Goal: Transaction & Acquisition: Purchase product/service

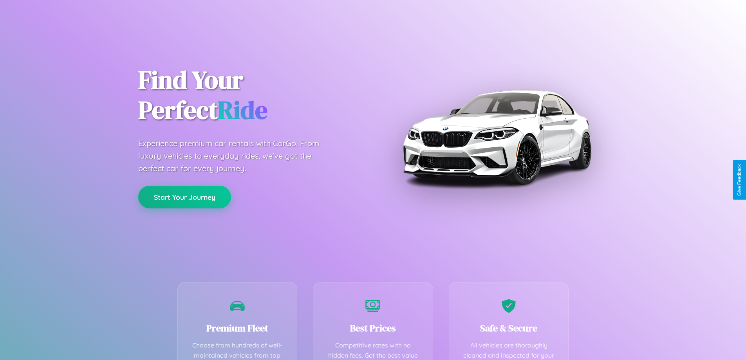
click at [185, 197] on button "Start Your Journey" at bounding box center [184, 197] width 93 height 23
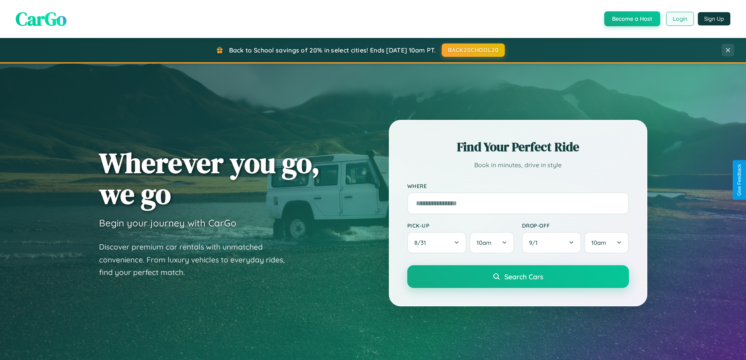
click at [680, 19] on button "Login" at bounding box center [680, 19] width 28 height 14
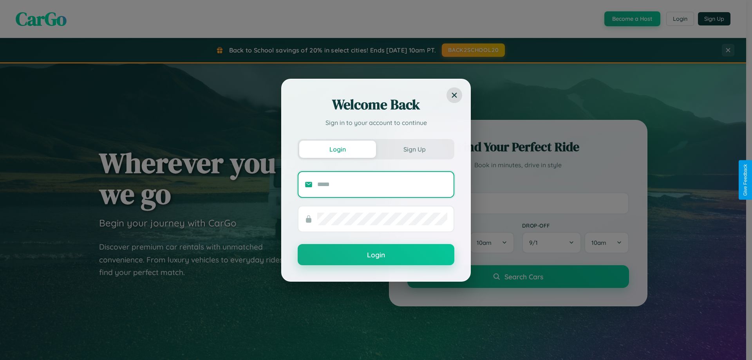
click at [382, 184] on input "text" at bounding box center [382, 184] width 130 height 13
type input "**********"
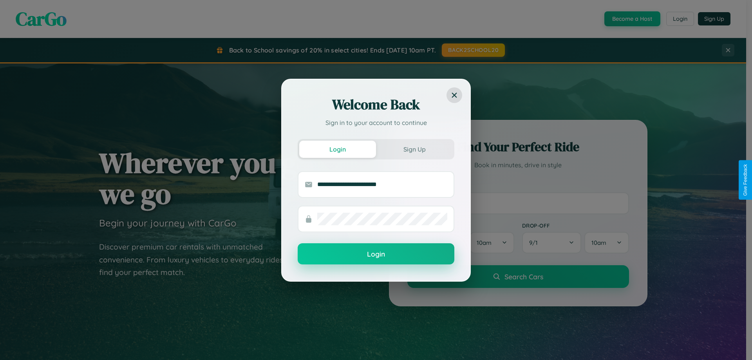
click at [376, 254] on button "Login" at bounding box center [376, 253] width 157 height 21
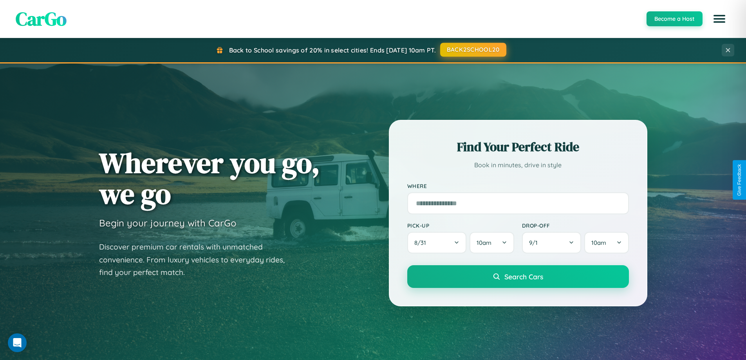
click at [473, 50] on button "BACK2SCHOOL20" at bounding box center [473, 50] width 66 height 14
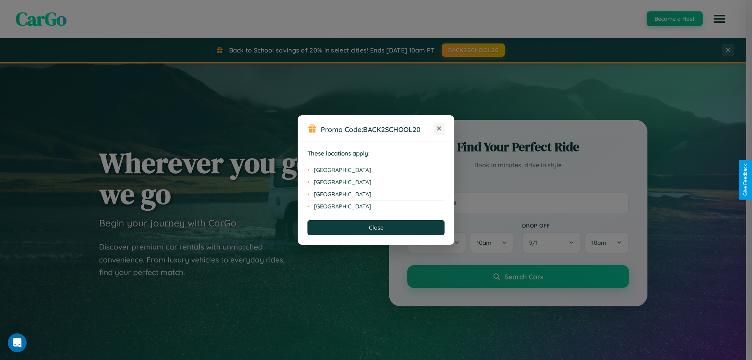
click at [439, 129] on icon at bounding box center [439, 129] width 4 height 4
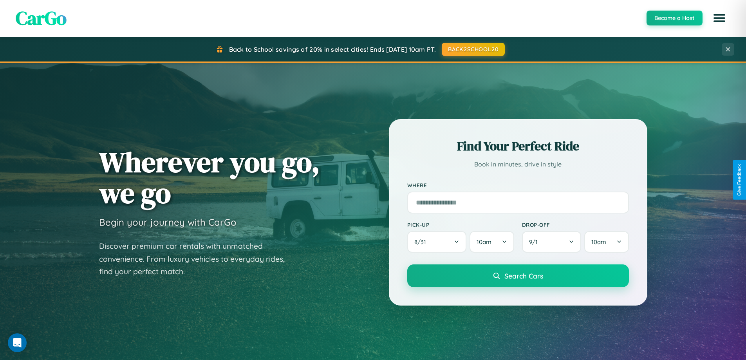
scroll to position [338, 0]
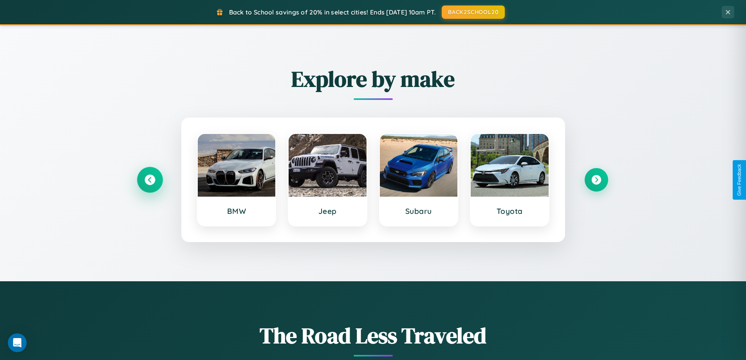
click at [150, 180] on icon at bounding box center [150, 180] width 11 height 11
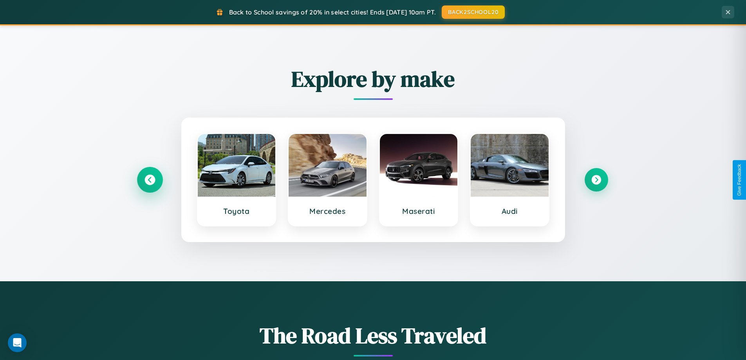
click at [150, 180] on icon at bounding box center [150, 180] width 11 height 11
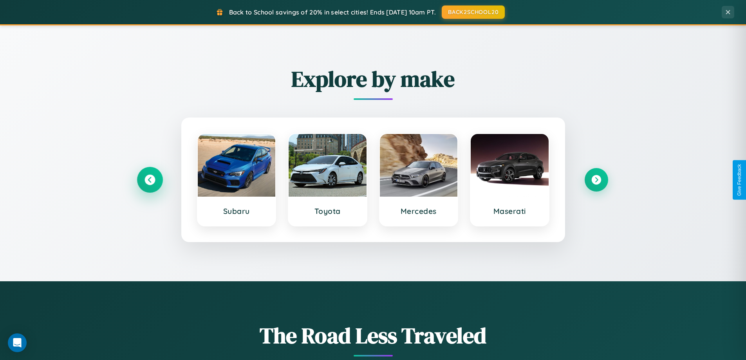
click at [150, 180] on icon at bounding box center [150, 180] width 11 height 11
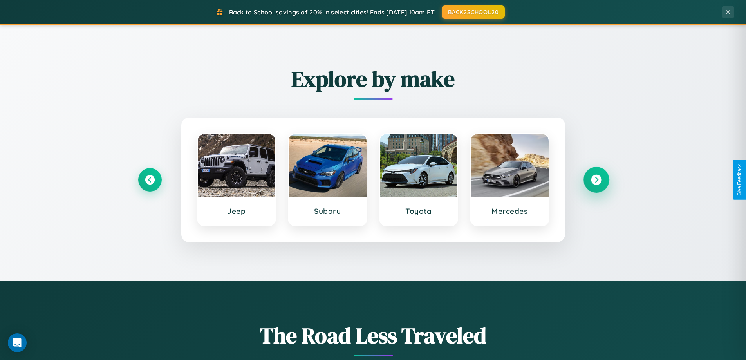
click at [596, 180] on icon at bounding box center [596, 180] width 11 height 11
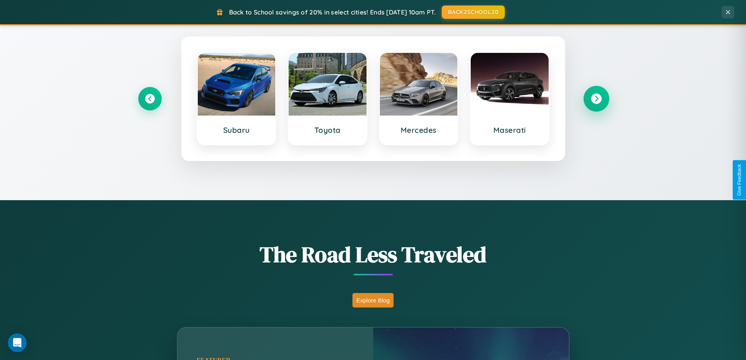
scroll to position [918, 0]
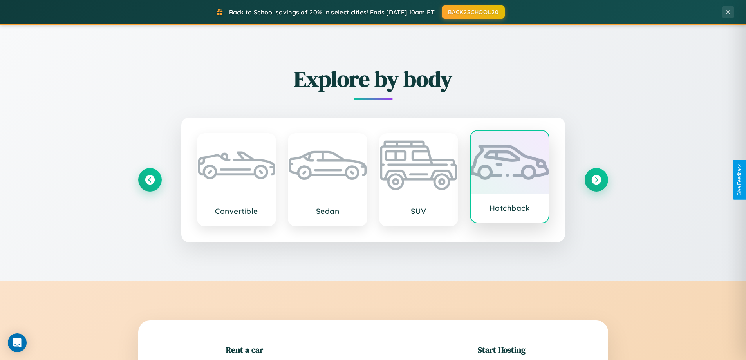
click at [510, 178] on div at bounding box center [510, 162] width 78 height 63
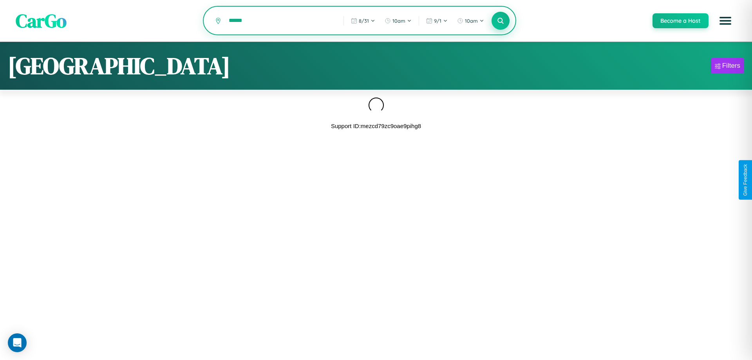
type input "******"
click at [500, 21] on icon at bounding box center [500, 20] width 7 height 7
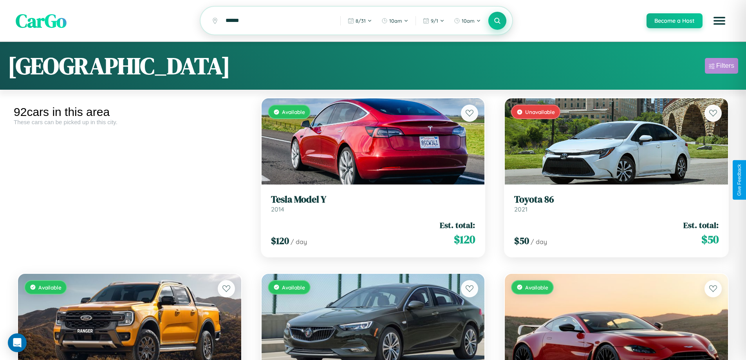
click at [722, 67] on div "Filters" at bounding box center [726, 66] width 18 height 8
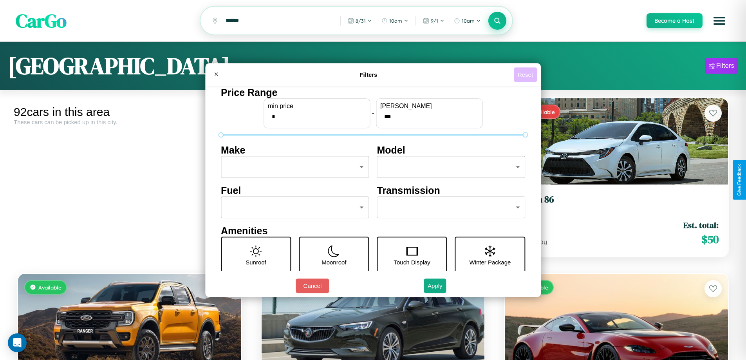
click at [527, 74] on button "Reset" at bounding box center [525, 74] width 23 height 14
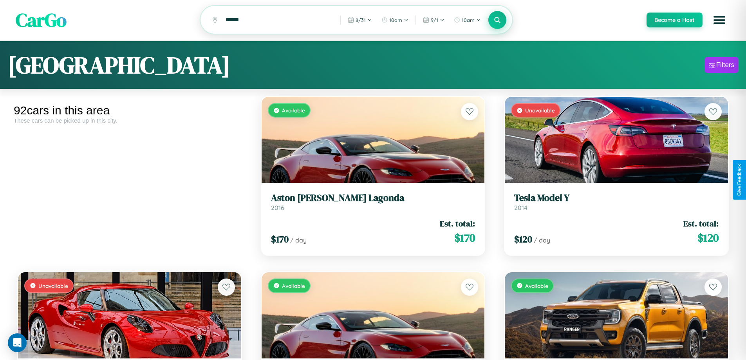
scroll to position [110, 0]
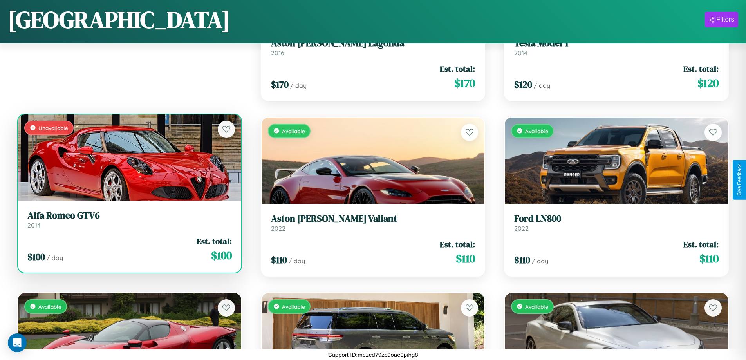
click at [129, 219] on h3 "Alfa Romeo GTV6" at bounding box center [129, 215] width 205 height 11
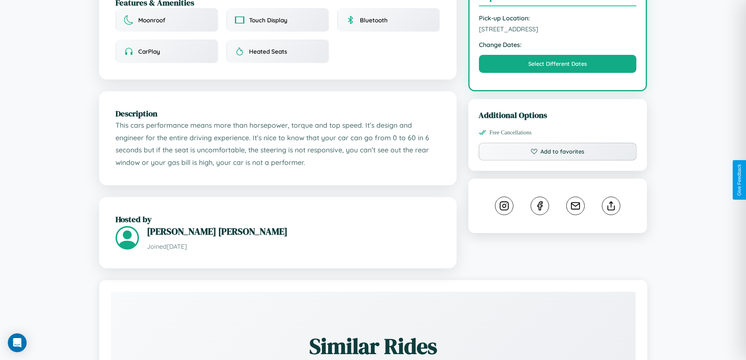
scroll to position [282, 0]
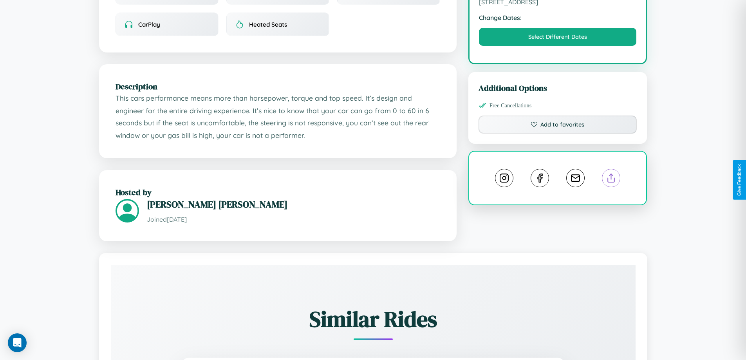
click at [612, 179] on line at bounding box center [612, 176] width 0 height 5
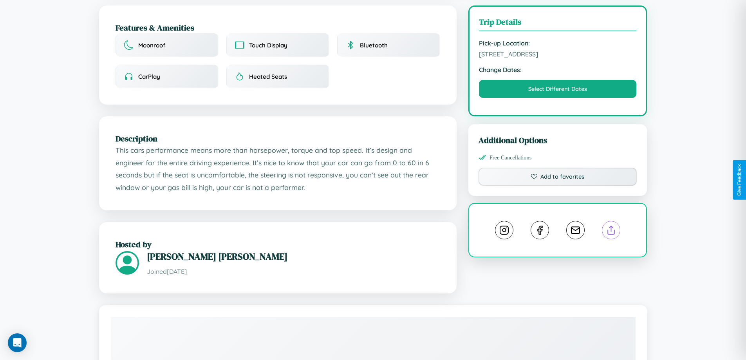
scroll to position [105, 0]
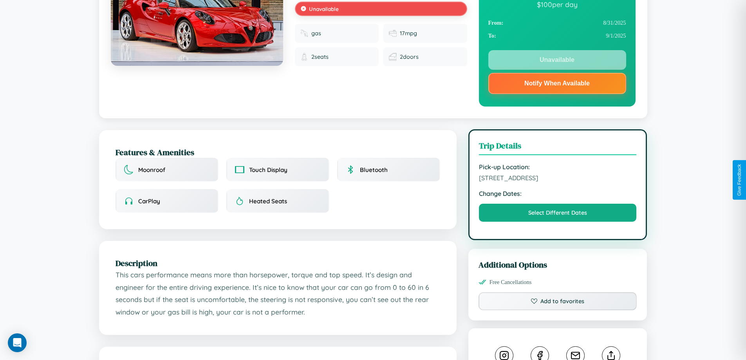
click at [558, 179] on span "3404 Elm Street Prague 43980 Czech Republic" at bounding box center [558, 178] width 158 height 8
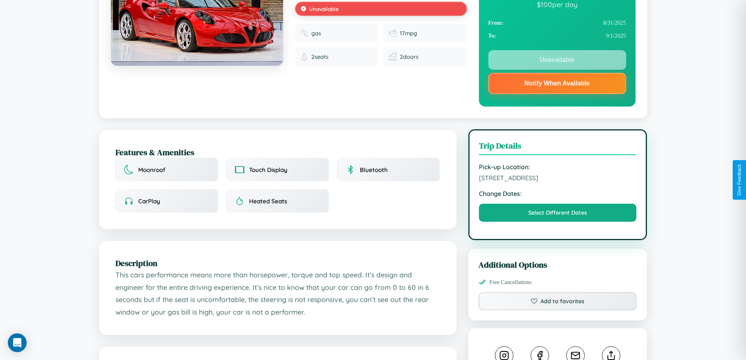
click at [558, 179] on span "3404 Elm Street Prague 43980 Czech Republic" at bounding box center [558, 178] width 158 height 8
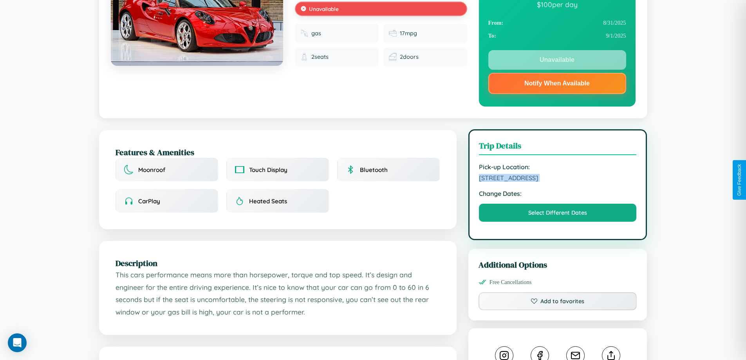
click at [558, 179] on span "3404 Elm Street Prague 43980 Czech Republic" at bounding box center [558, 178] width 158 height 8
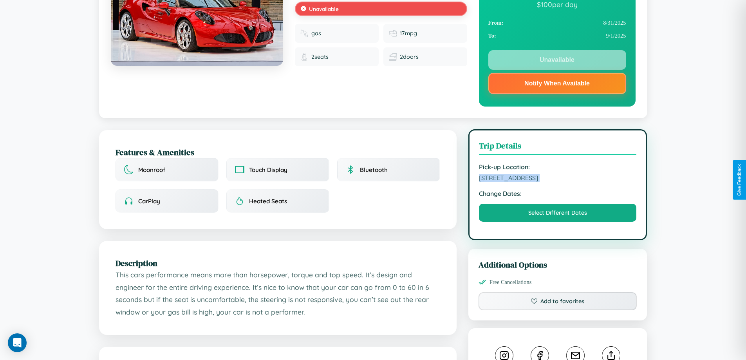
click at [558, 179] on span "3404 Elm Street Prague 43980 Czech Republic" at bounding box center [558, 178] width 158 height 8
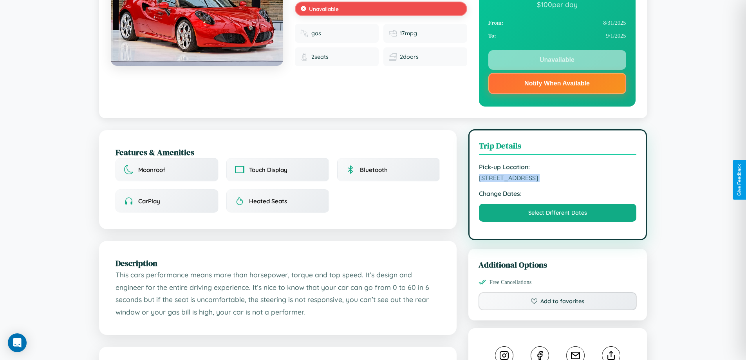
click at [558, 179] on span "3404 Elm Street Prague 43980 Czech Republic" at bounding box center [558, 178] width 158 height 8
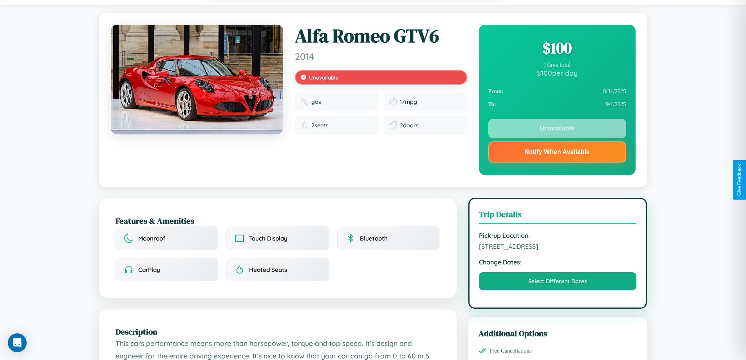
scroll to position [0, 0]
